Goal: Communication & Community: Share content

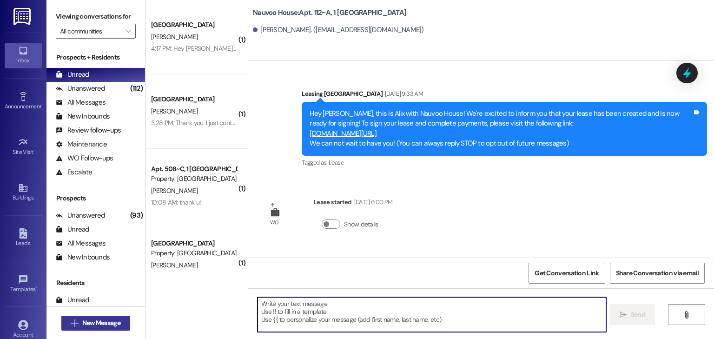
scroll to position [3708, 0]
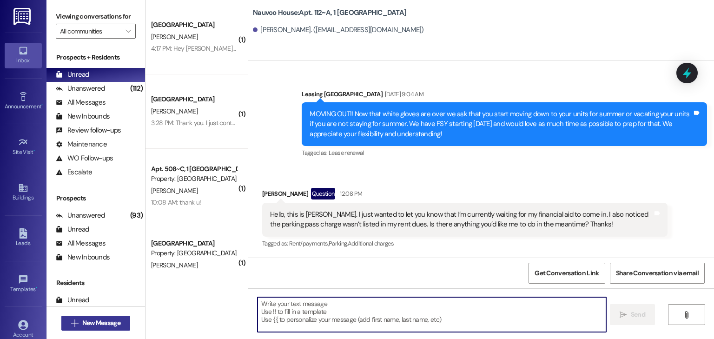
click at [82, 322] on span "New Message" at bounding box center [101, 323] width 38 height 10
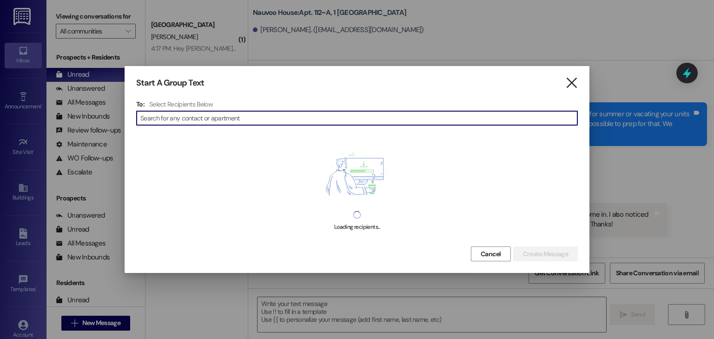
click at [571, 80] on icon "" at bounding box center [572, 83] width 13 height 10
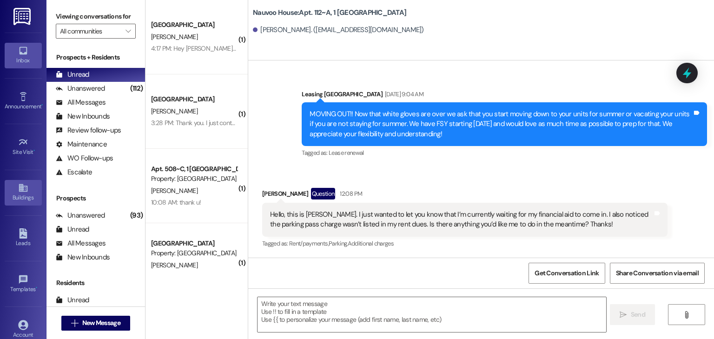
drag, startPoint x: 15, startPoint y: 193, endPoint x: 28, endPoint y: 190, distance: 12.9
click at [15, 193] on div "Buildings" at bounding box center [23, 197] width 47 height 9
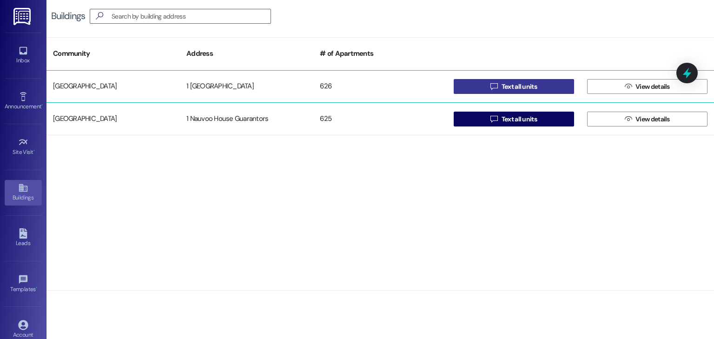
click at [478, 85] on button " Text all units" at bounding box center [514, 86] width 120 height 15
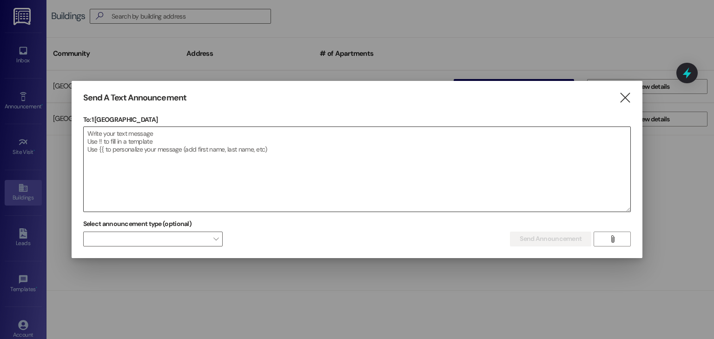
click at [205, 148] on textarea at bounding box center [357, 169] width 547 height 85
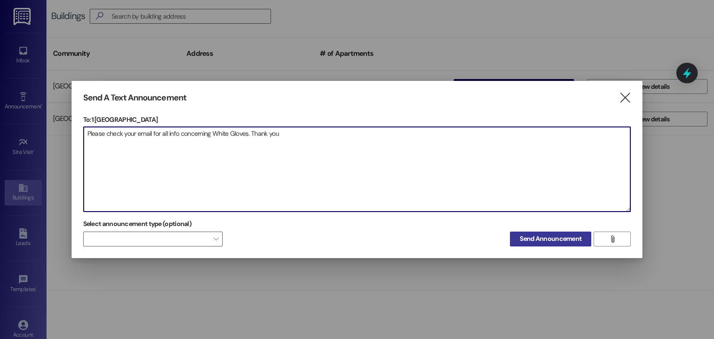
type textarea "Please check your email for all info concerning White Gloves. Thank you"
click at [538, 236] on span "Send Announcement" at bounding box center [551, 239] width 62 height 10
